Goal: Information Seeking & Learning: Learn about a topic

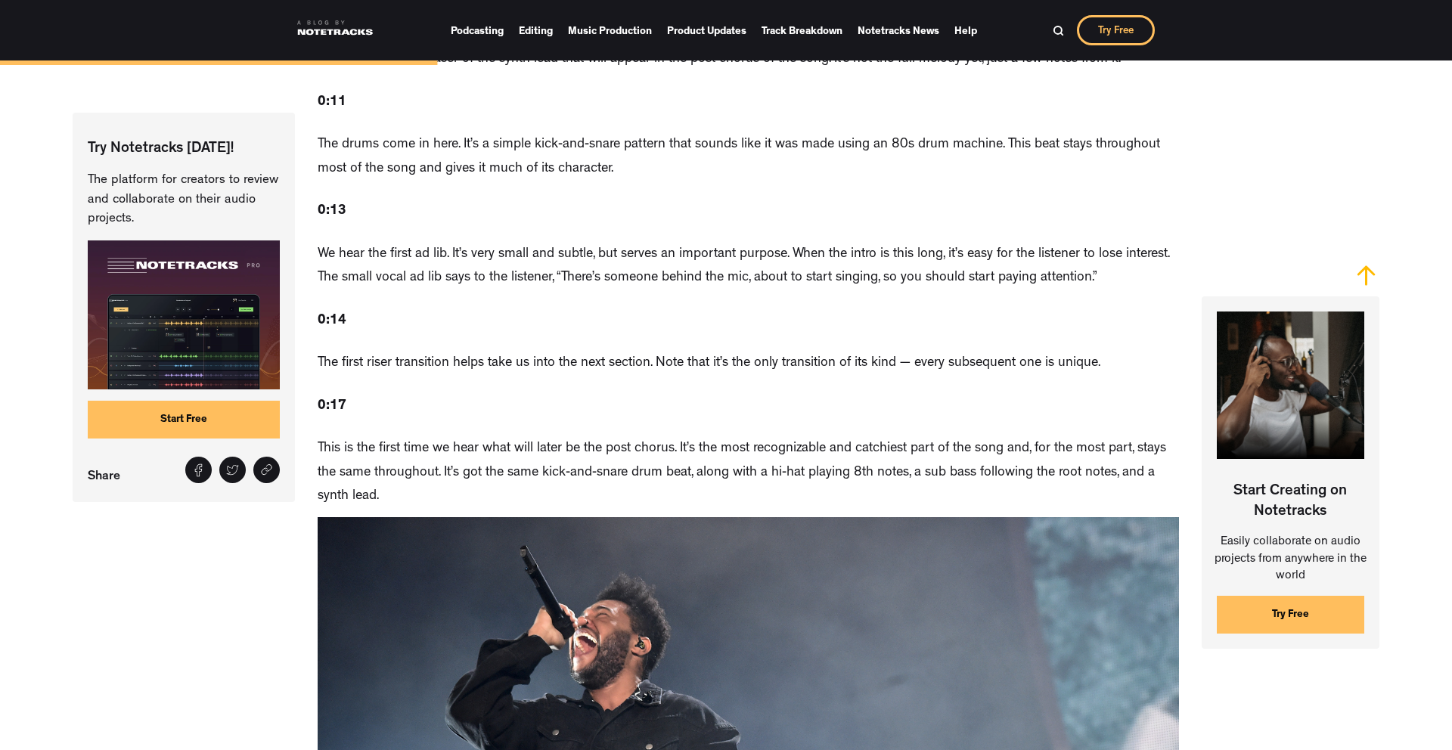
scroll to position [2478, 0]
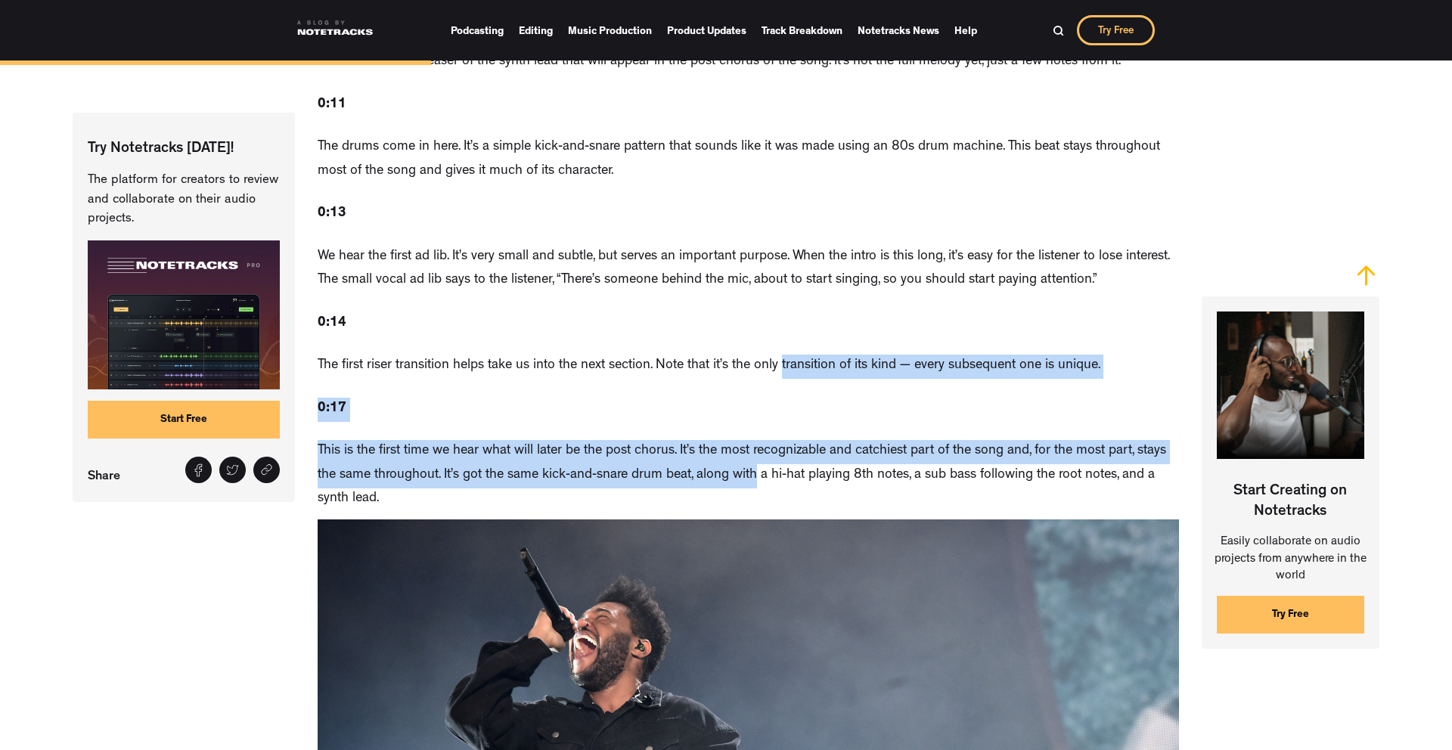
drag, startPoint x: 0, startPoint y: 0, endPoint x: 759, endPoint y: 430, distance: 873.0
click at [758, 440] on p "This is the first time we hear what will later be the post chorus. It’s the mos…" at bounding box center [749, 476] width 862 height 72
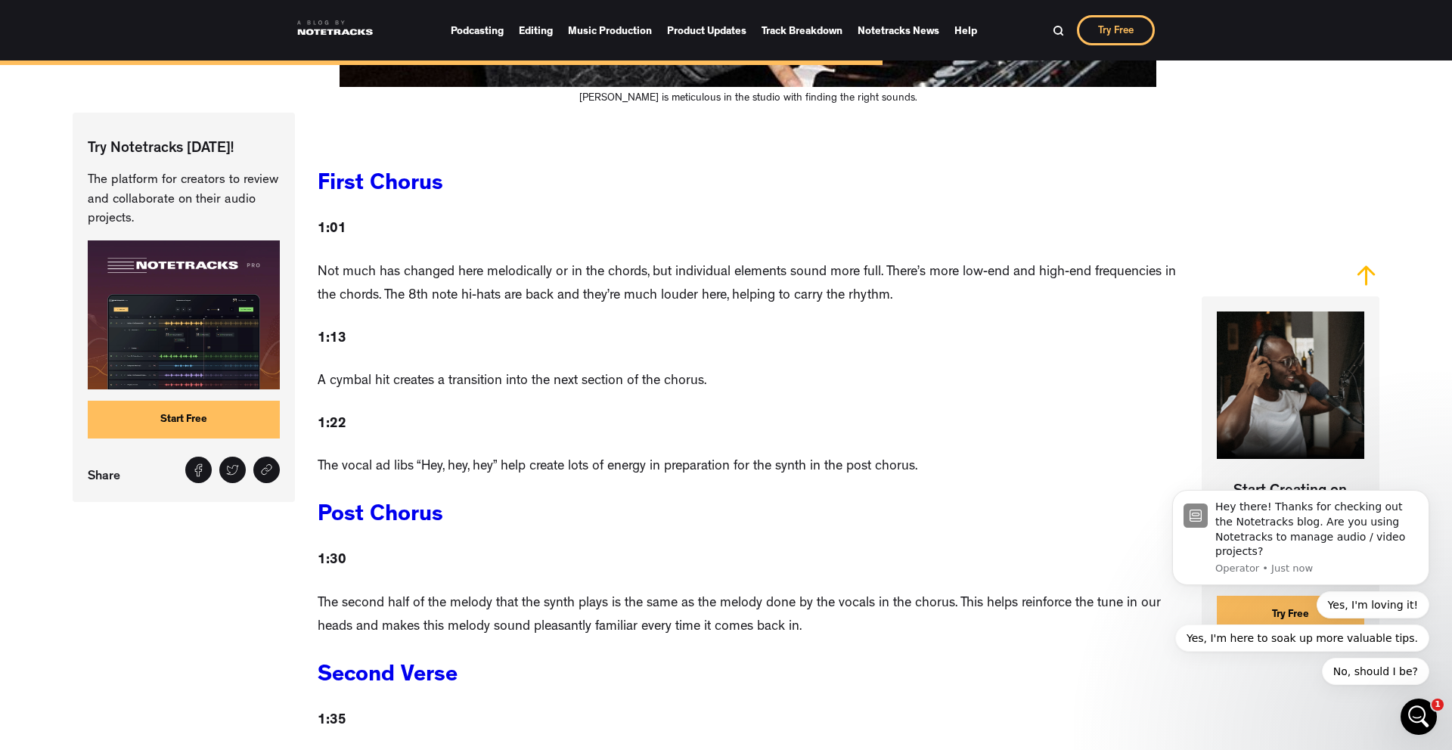
scroll to position [5077, 0]
drag, startPoint x: 758, startPoint y: 435, endPoint x: 809, endPoint y: 250, distance: 192.3
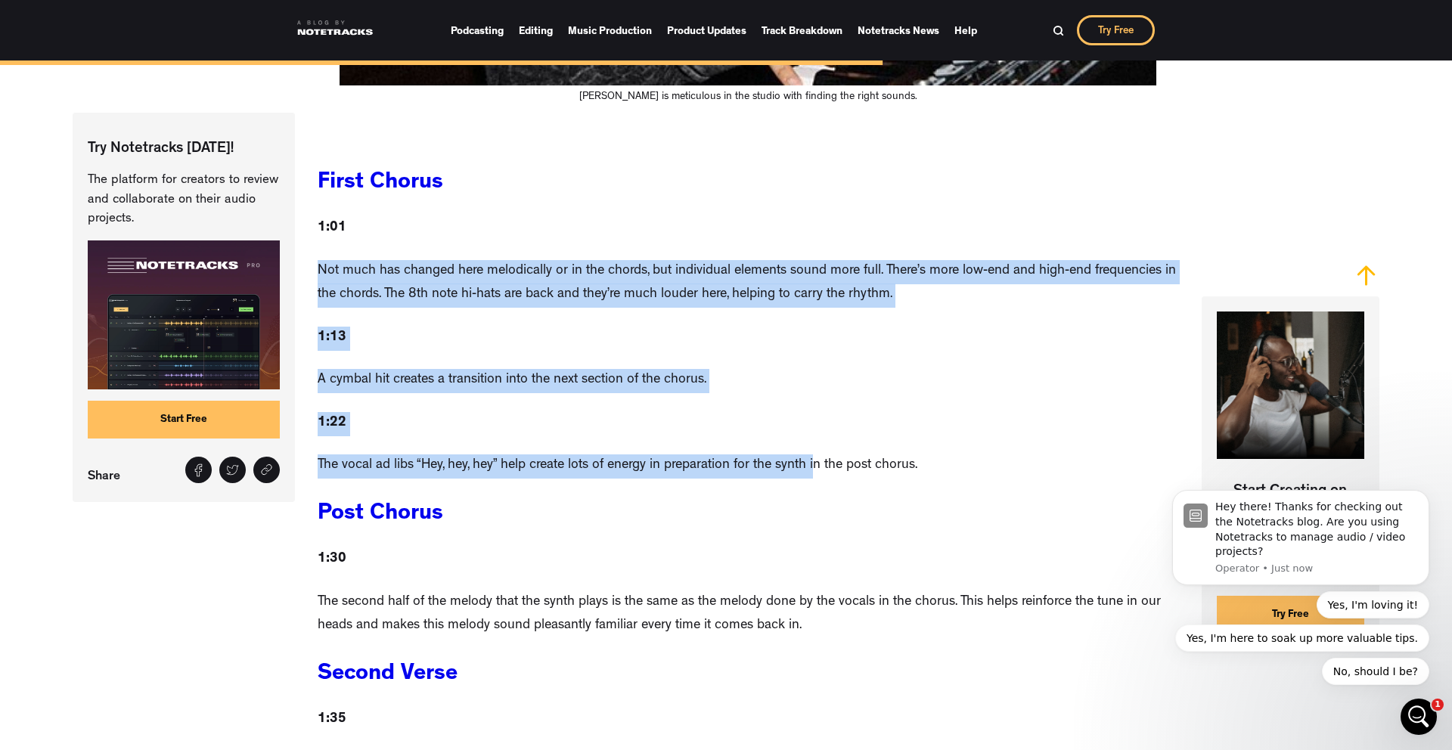
drag, startPoint x: 815, startPoint y: 199, endPoint x: 818, endPoint y: 420, distance: 220.9
click at [818, 455] on p "The vocal ad libs “Hey, hey, hey” help create lots of energy in preparation for…" at bounding box center [618, 467] width 600 height 24
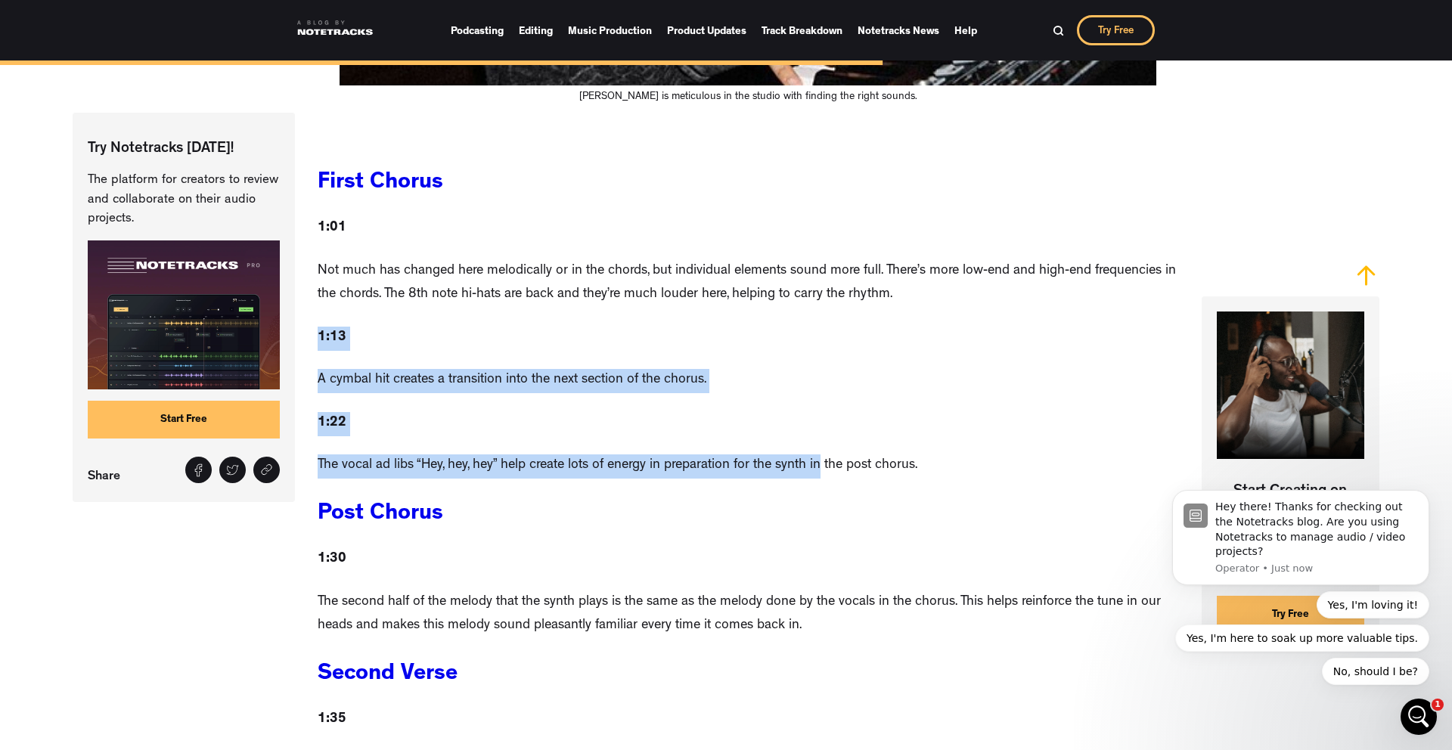
drag, startPoint x: 818, startPoint y: 420, endPoint x: 834, endPoint y: 262, distance: 158.2
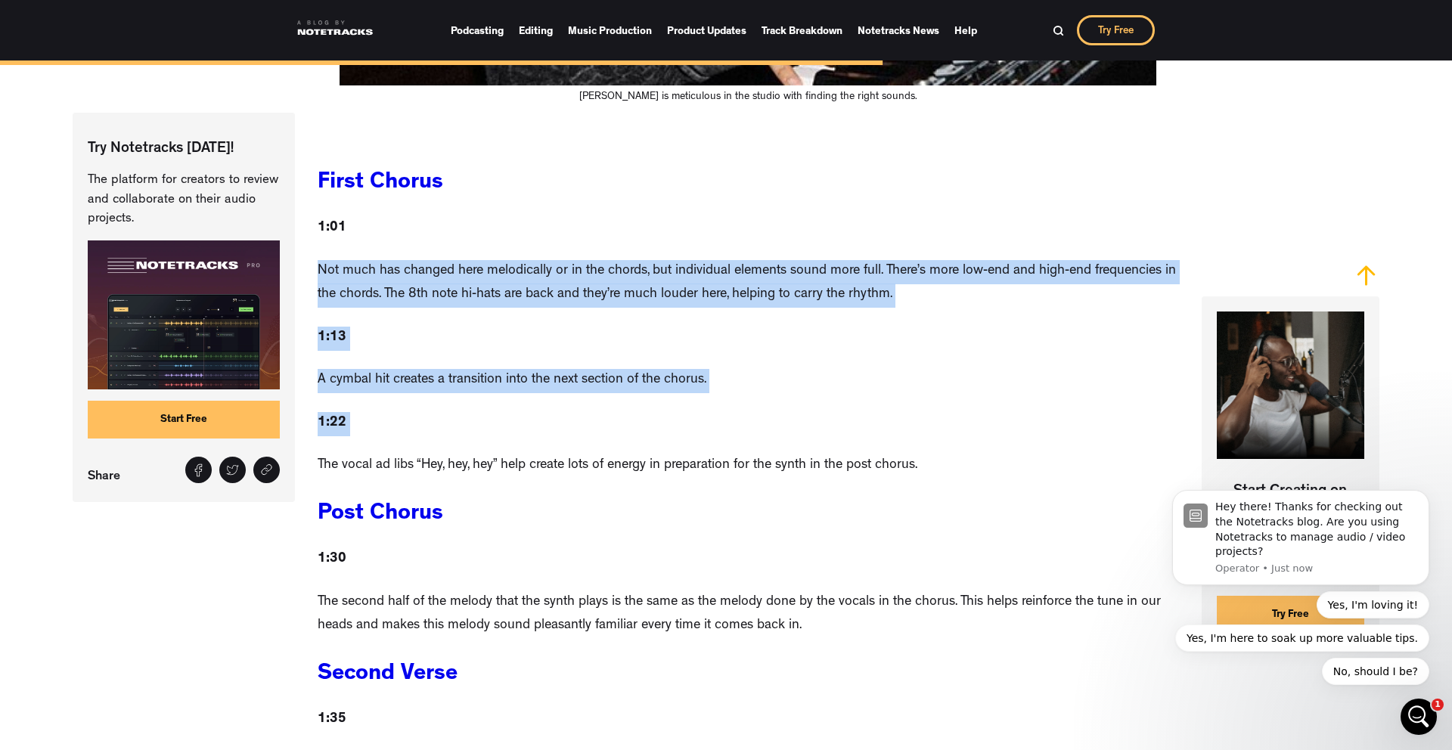
drag, startPoint x: 841, startPoint y: 211, endPoint x: 841, endPoint y: 393, distance: 181.6
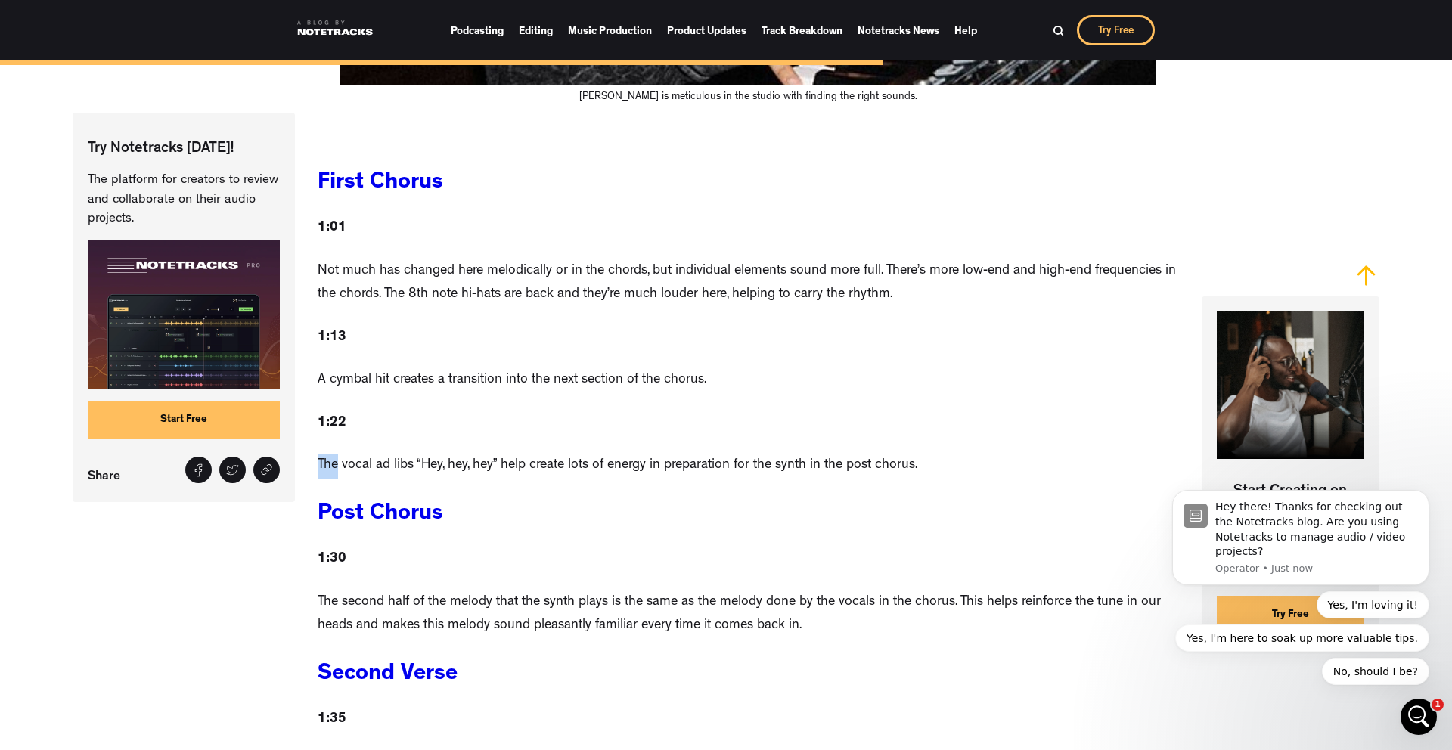
drag, startPoint x: 841, startPoint y: 393, endPoint x: 887, endPoint y: 351, distance: 61.6
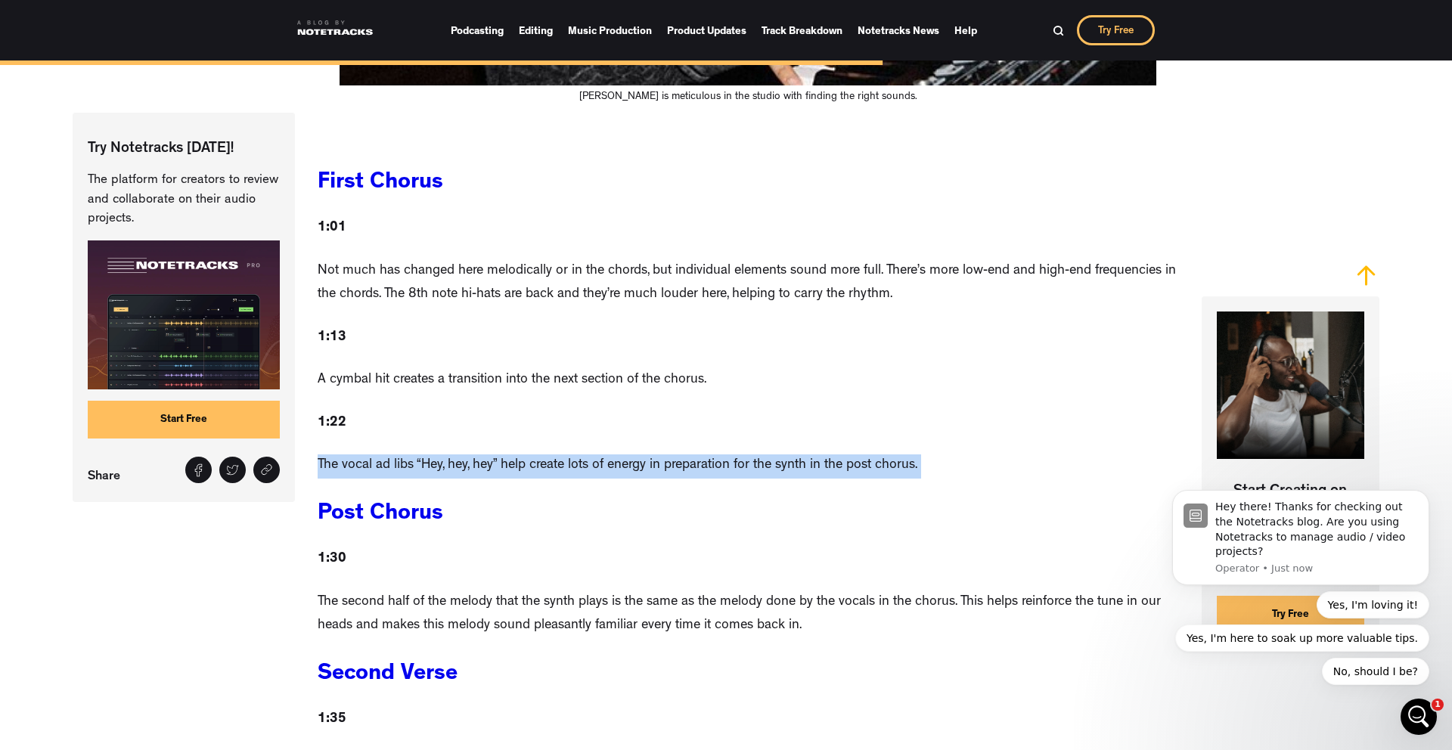
drag, startPoint x: 887, startPoint y: 371, endPoint x: 905, endPoint y: 444, distance: 74.9
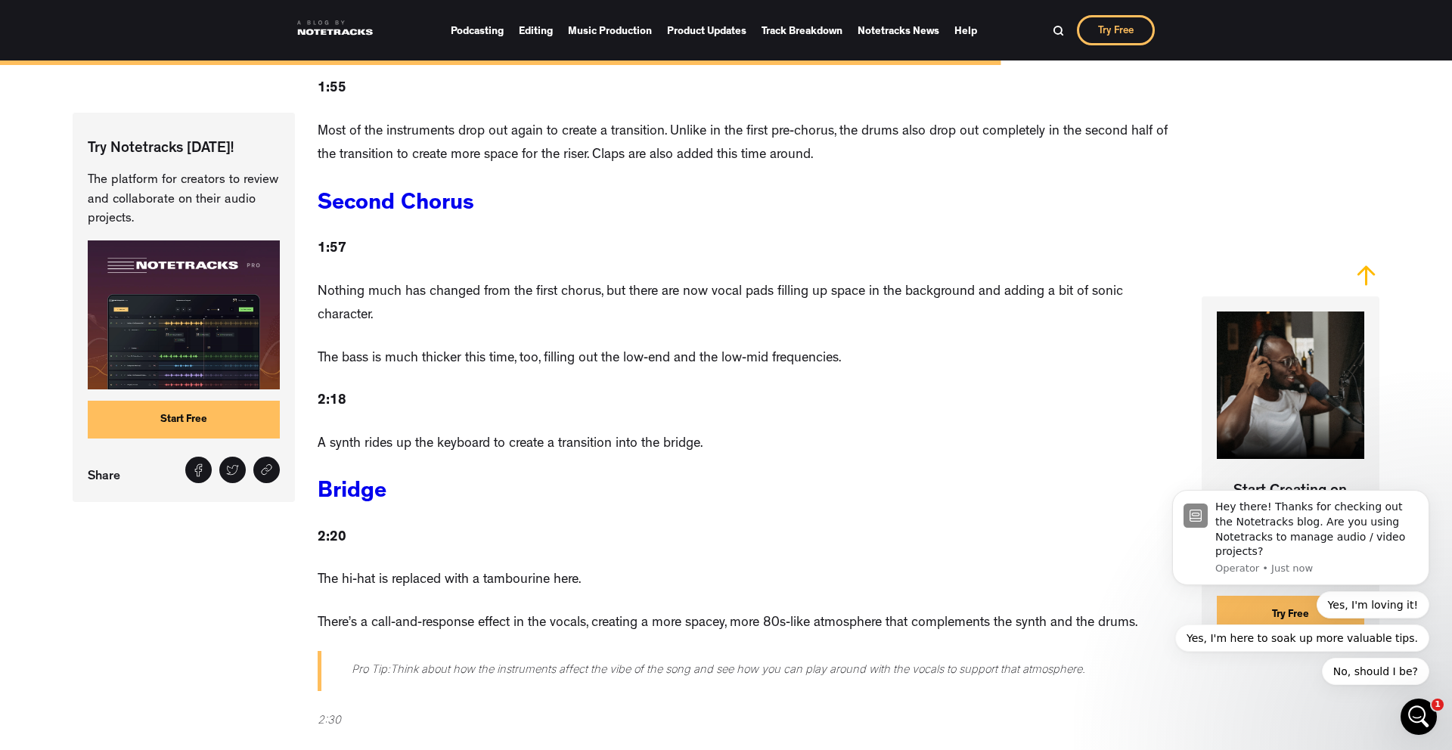
scroll to position [6146, 0]
